Goal: Task Accomplishment & Management: Manage account settings

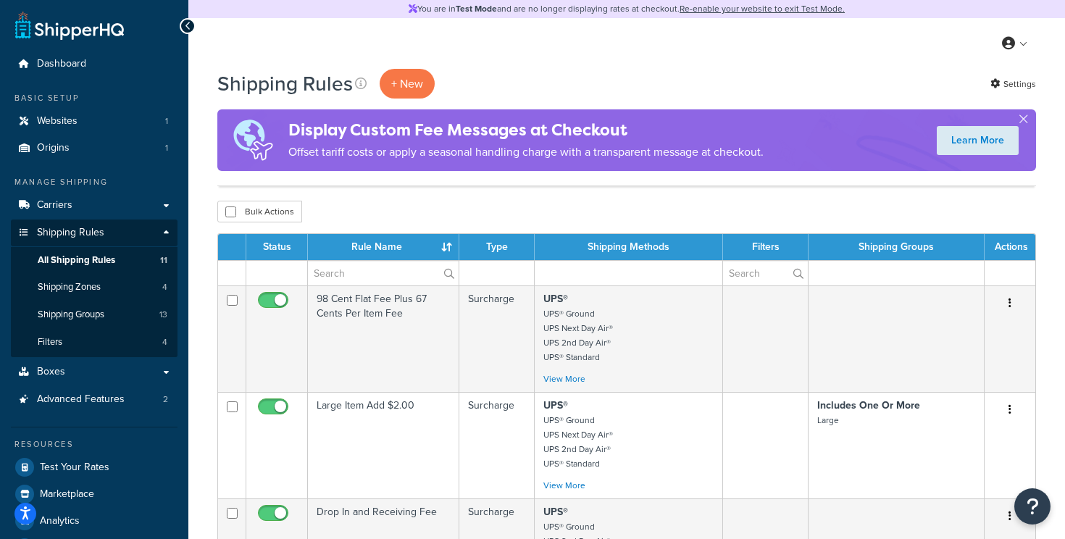
select select "50"
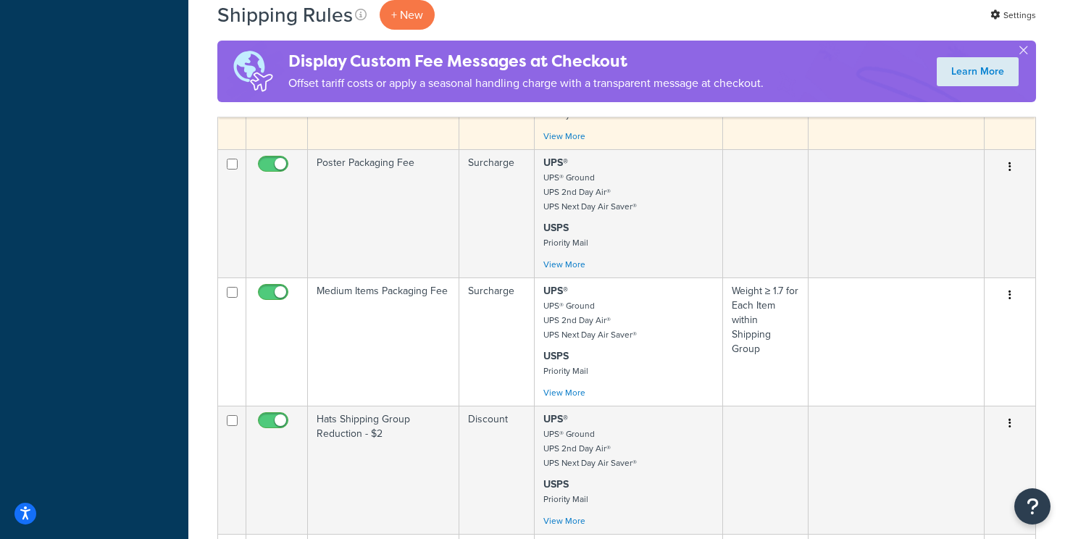
scroll to position [931, 0]
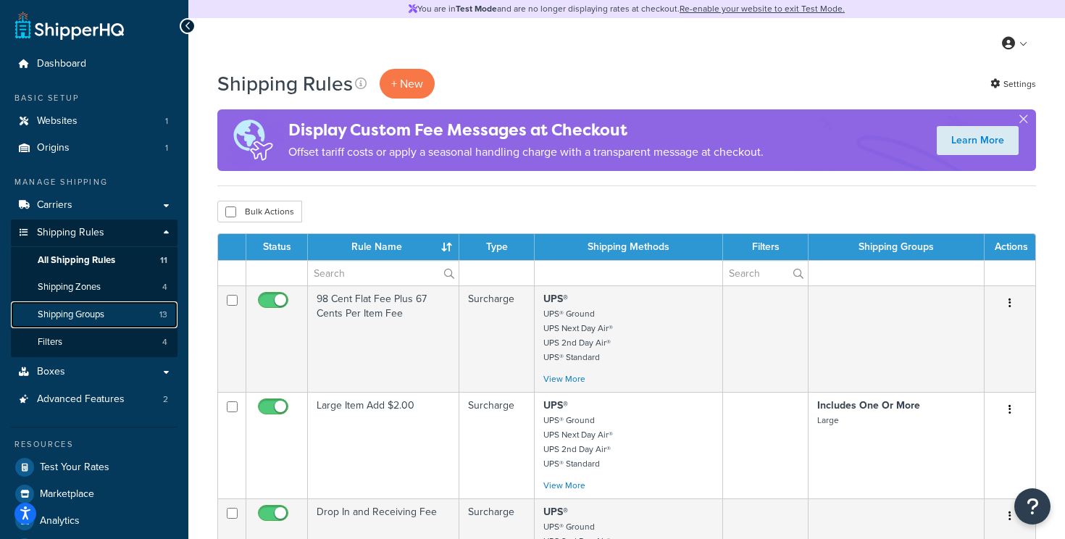
click at [81, 317] on span "Shipping Groups" at bounding box center [71, 315] width 67 height 12
select select "50"
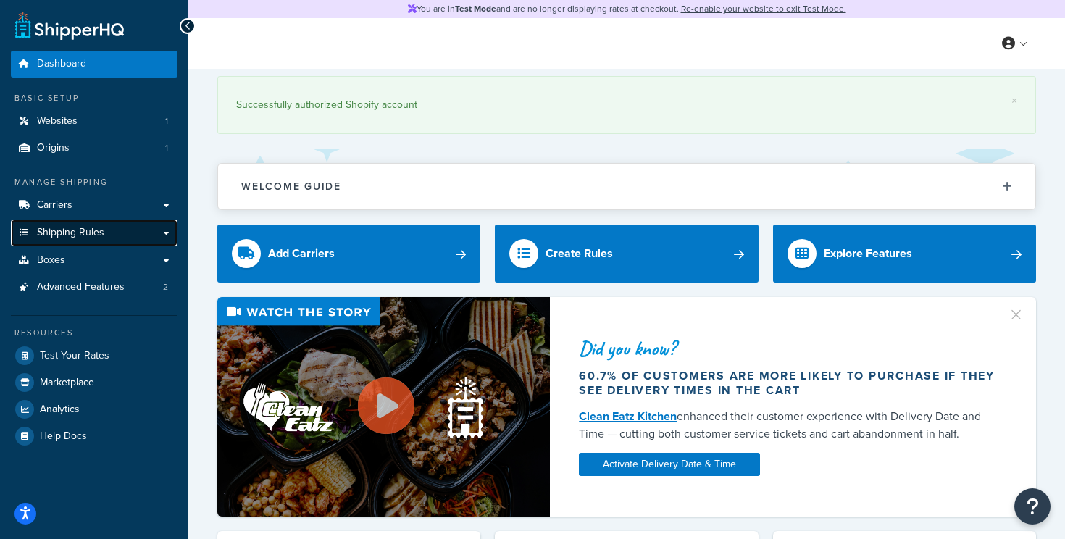
click at [84, 228] on span "Shipping Rules" at bounding box center [70, 233] width 67 height 12
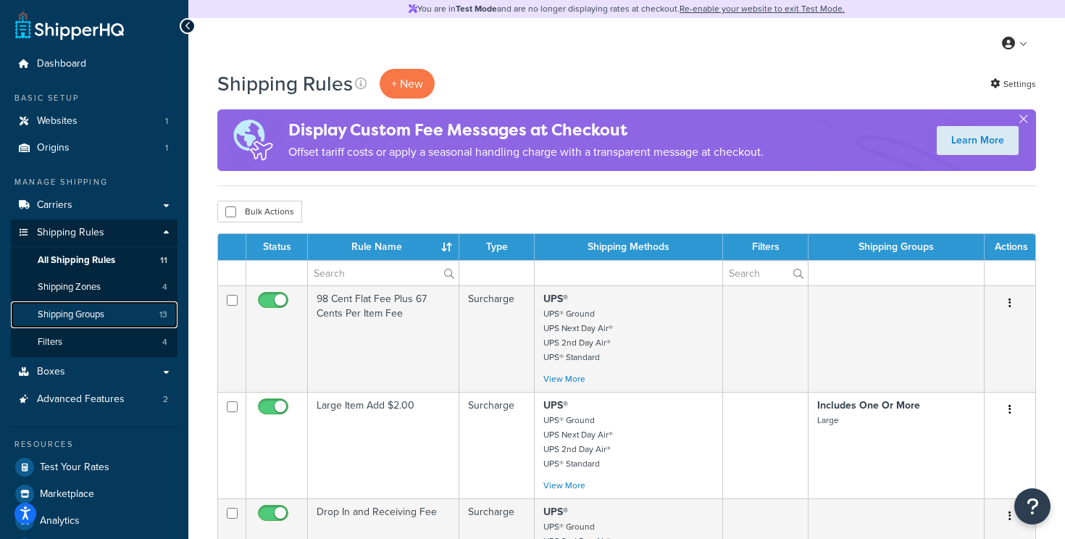
click at [73, 310] on span "Shipping Groups" at bounding box center [71, 315] width 67 height 12
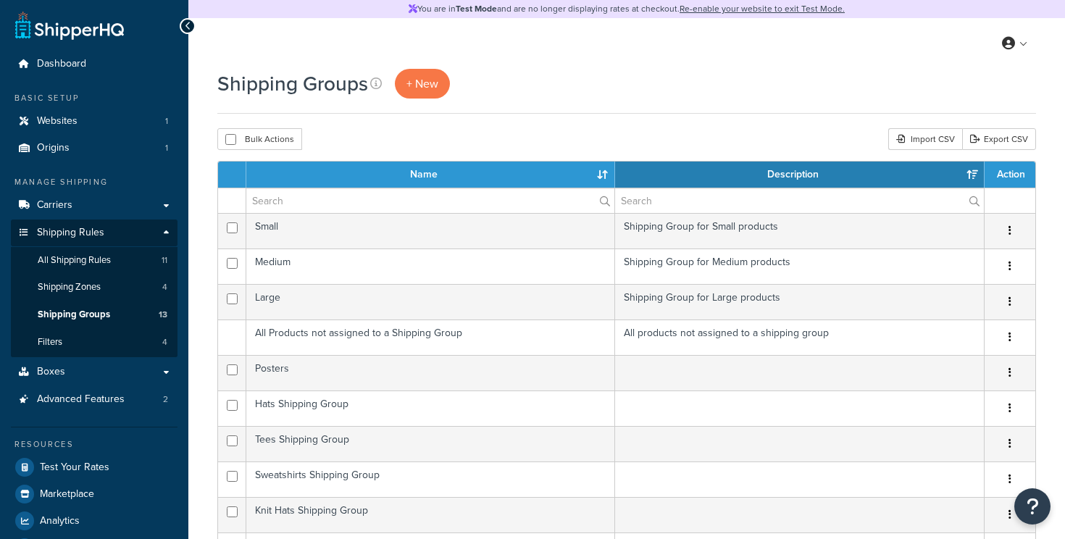
select select "15"
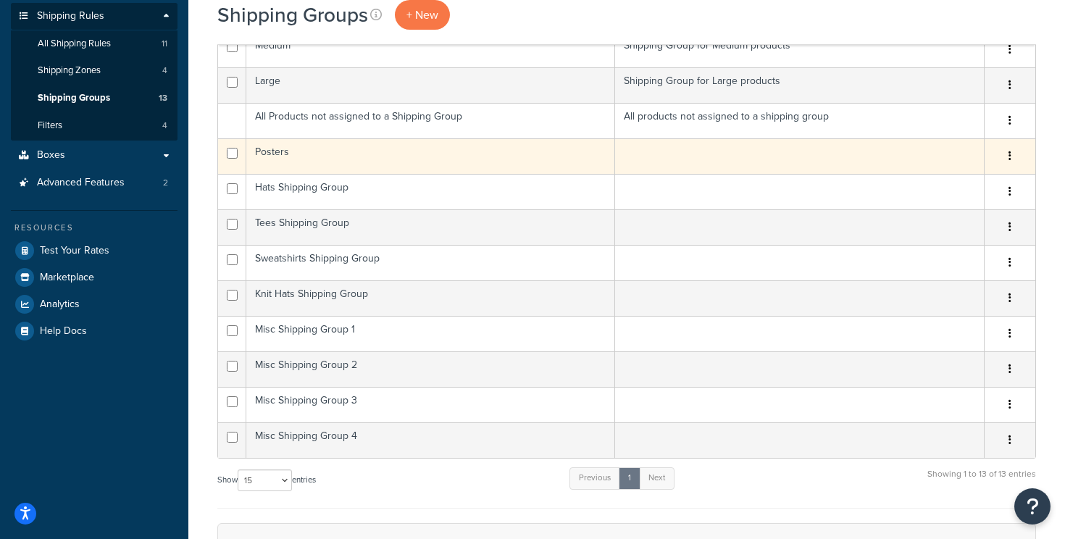
scroll to position [214, 0]
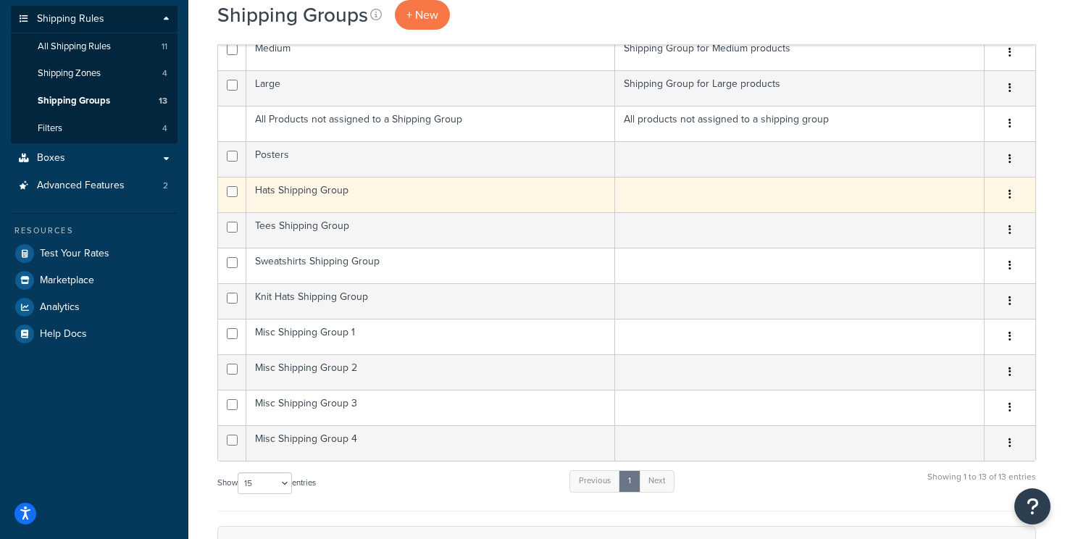
click at [305, 197] on td "Hats Shipping Group" at bounding box center [430, 195] width 369 height 36
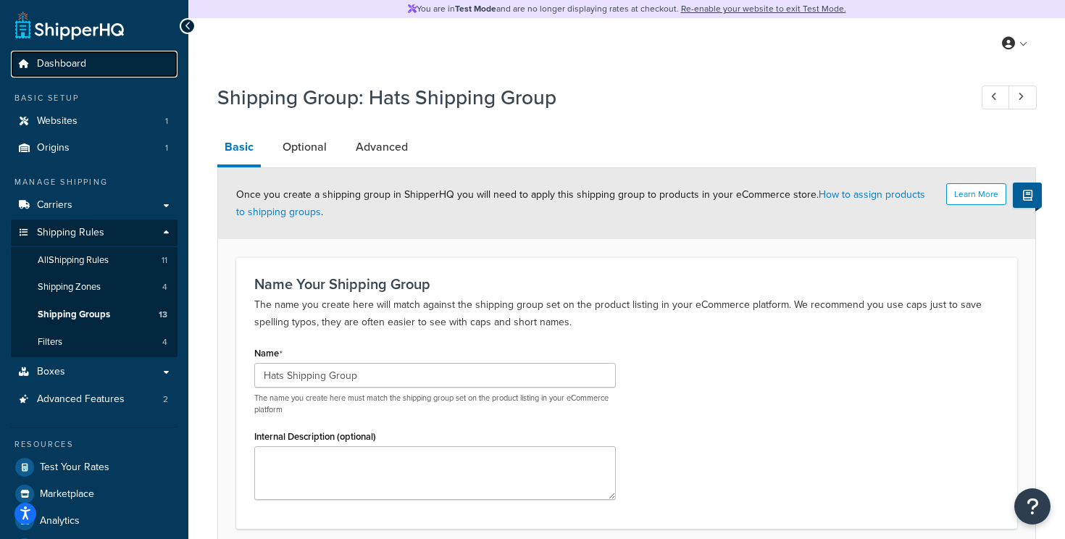
click at [73, 70] on span "Dashboard" at bounding box center [61, 64] width 49 height 12
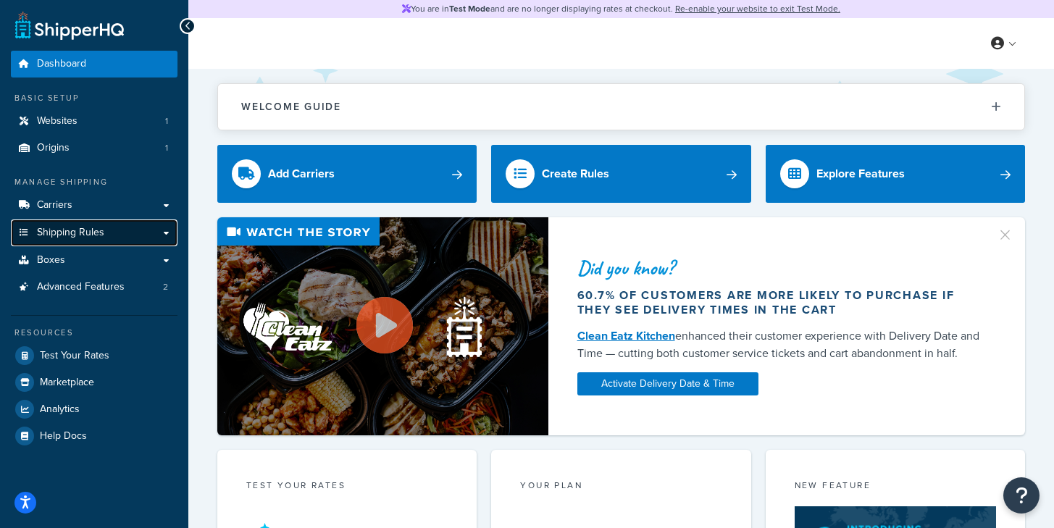
click at [99, 228] on span "Shipping Rules" at bounding box center [70, 233] width 67 height 12
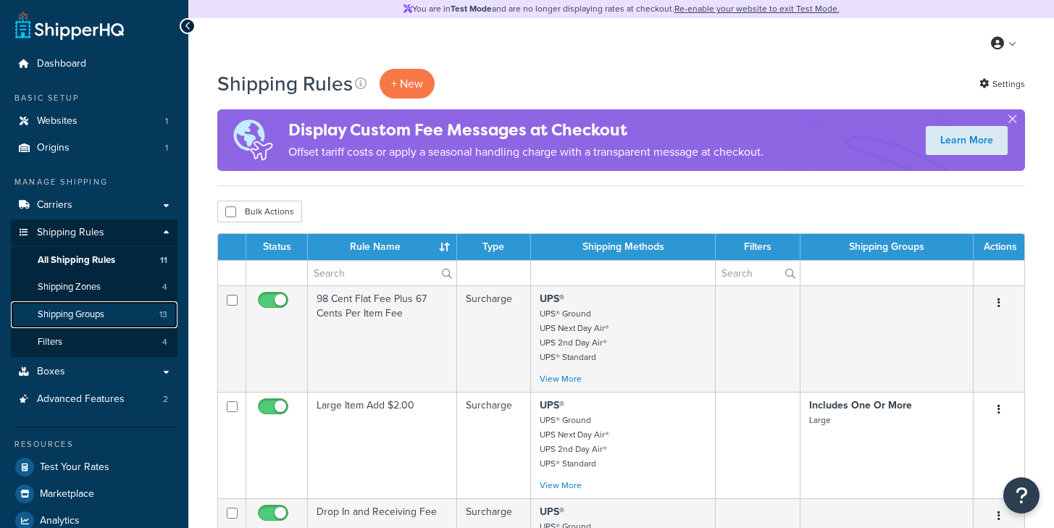
click at [77, 320] on span "Shipping Groups" at bounding box center [71, 315] width 67 height 12
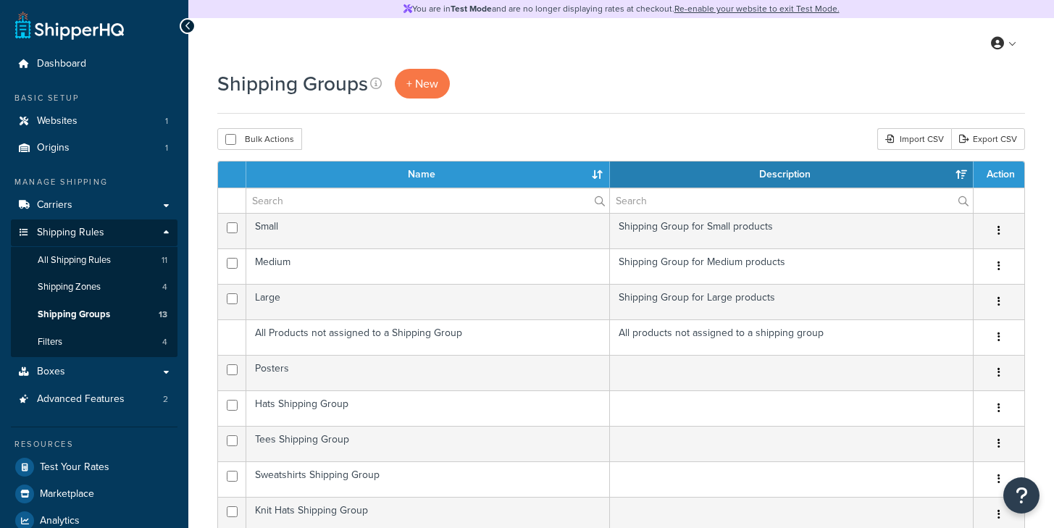
select select "15"
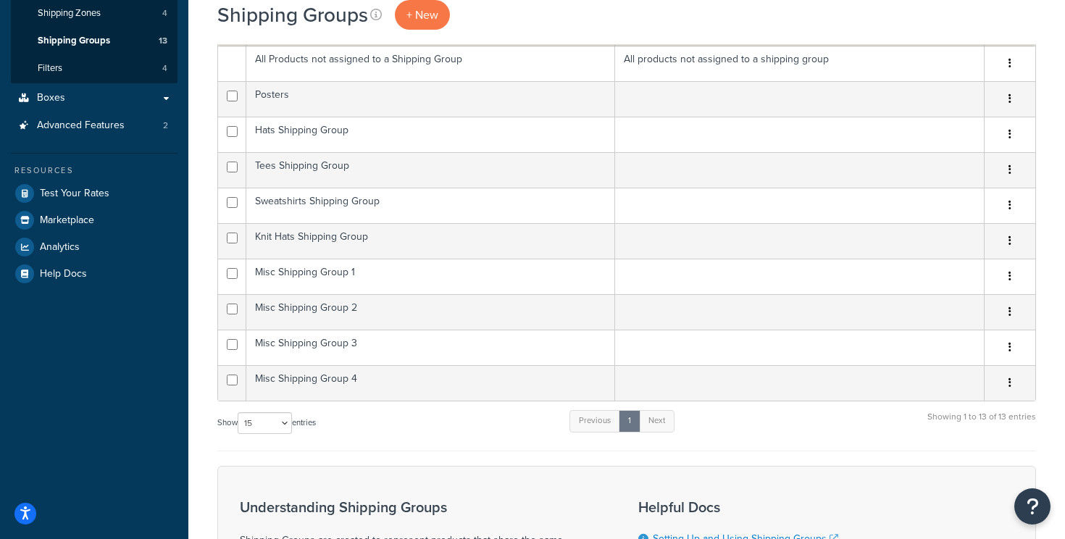
scroll to position [276, 0]
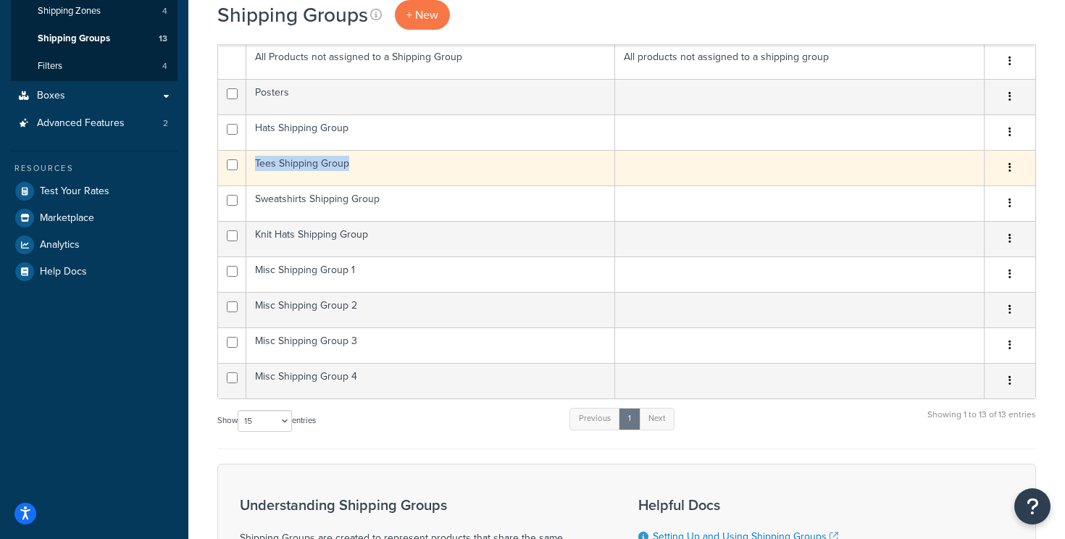
drag, startPoint x: 353, startPoint y: 167, endPoint x: 384, endPoint y: 172, distance: 31.6
click at [256, 162] on td "Tees Shipping Group" at bounding box center [430, 168] width 369 height 36
copy td "Tees Shipping Group"
click at [388, 167] on td "Tees Shipping Group" at bounding box center [430, 168] width 369 height 36
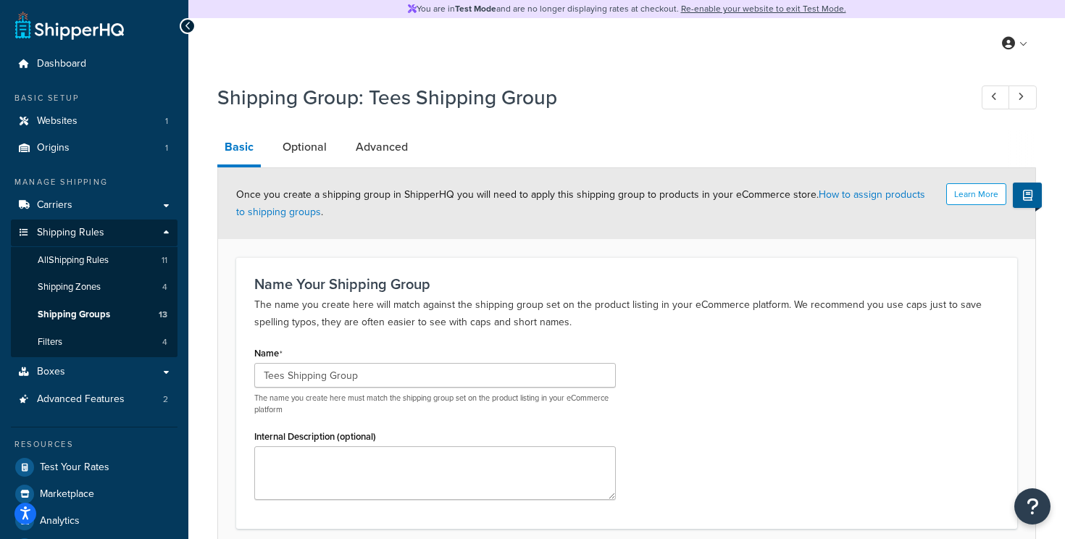
scroll to position [9, 0]
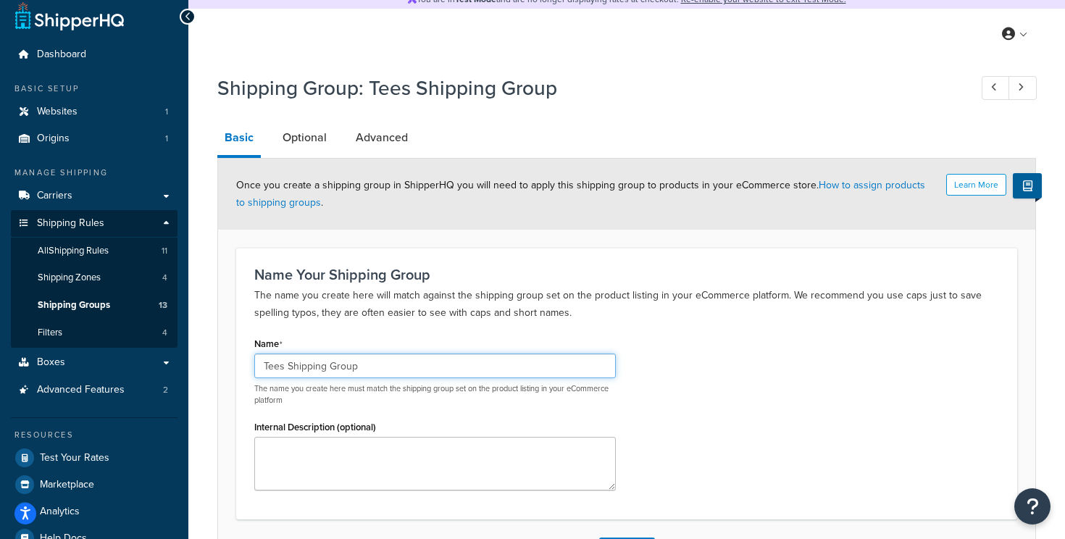
drag, startPoint x: 370, startPoint y: 368, endPoint x: 250, endPoint y: 363, distance: 119.7
click at [250, 363] on div "Name Tees Shipping Group The name you create here must match the shipping group…" at bounding box center [434, 417] width 383 height 168
